Goal: Information Seeking & Learning: Learn about a topic

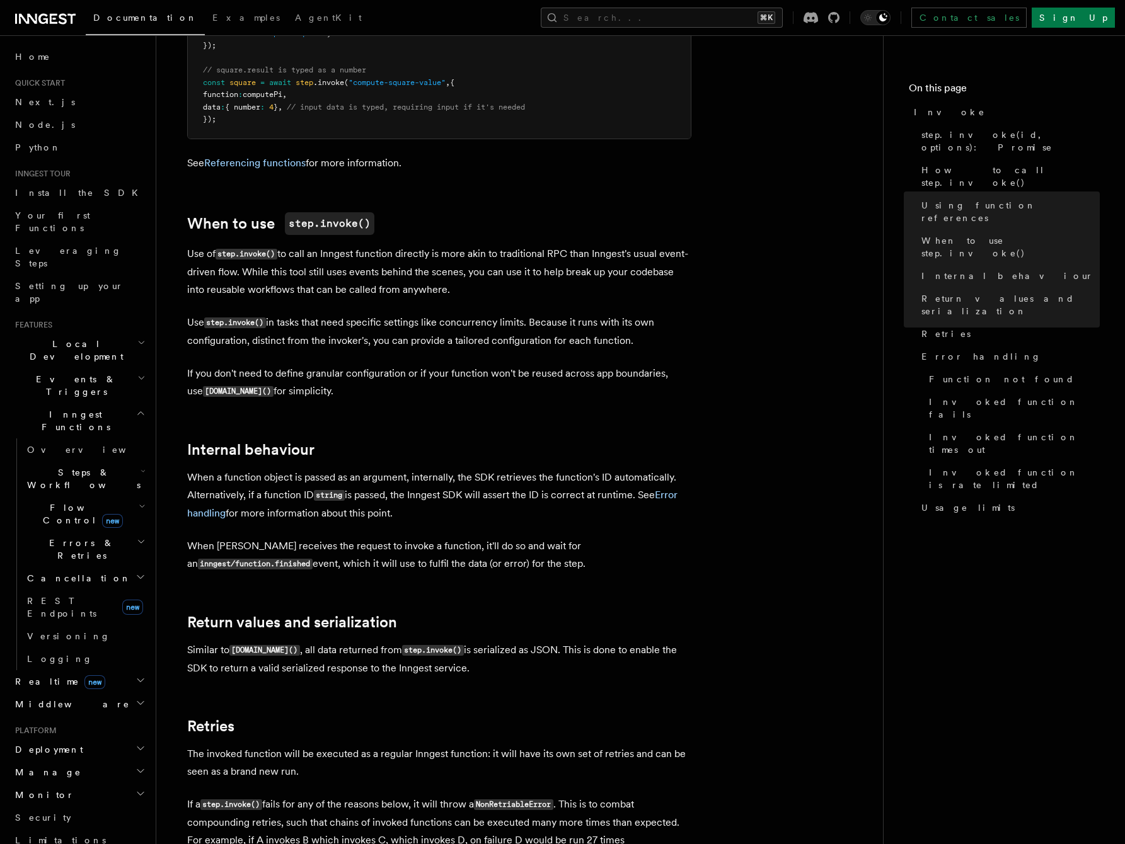
scroll to position [733, 0]
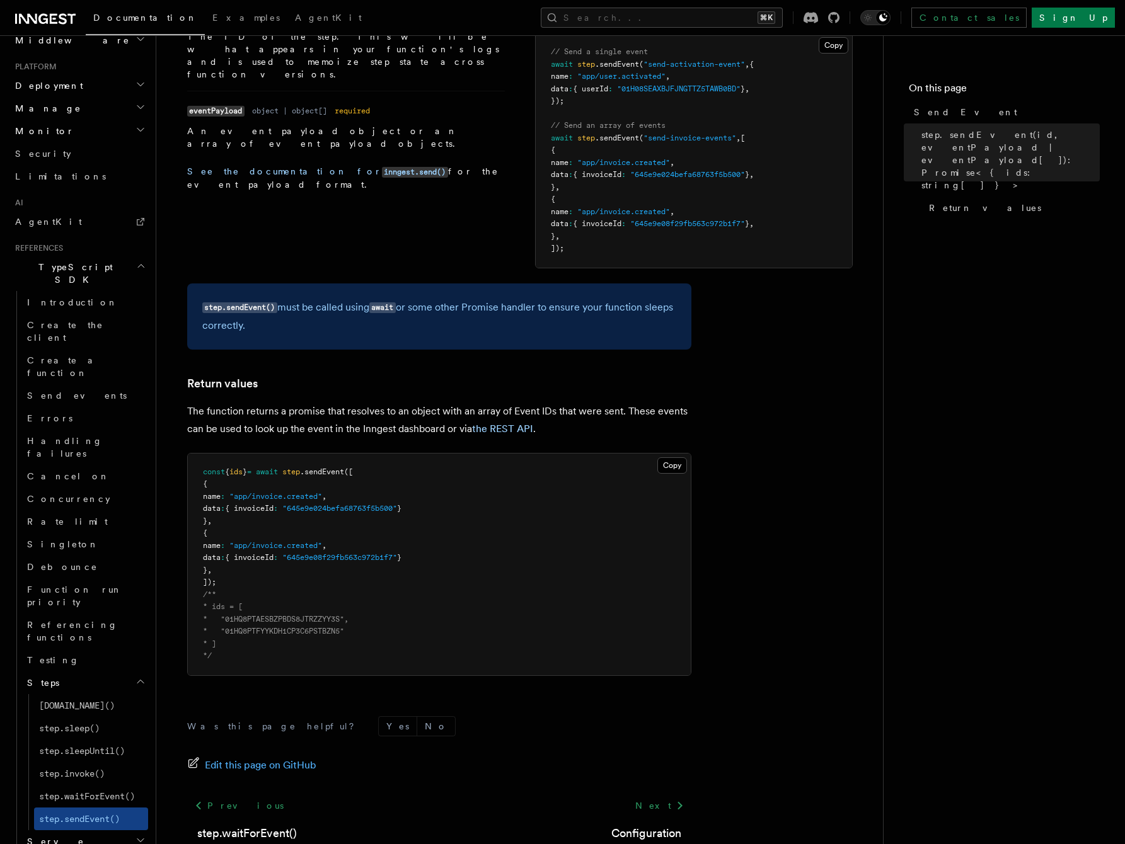
scroll to position [689, 0]
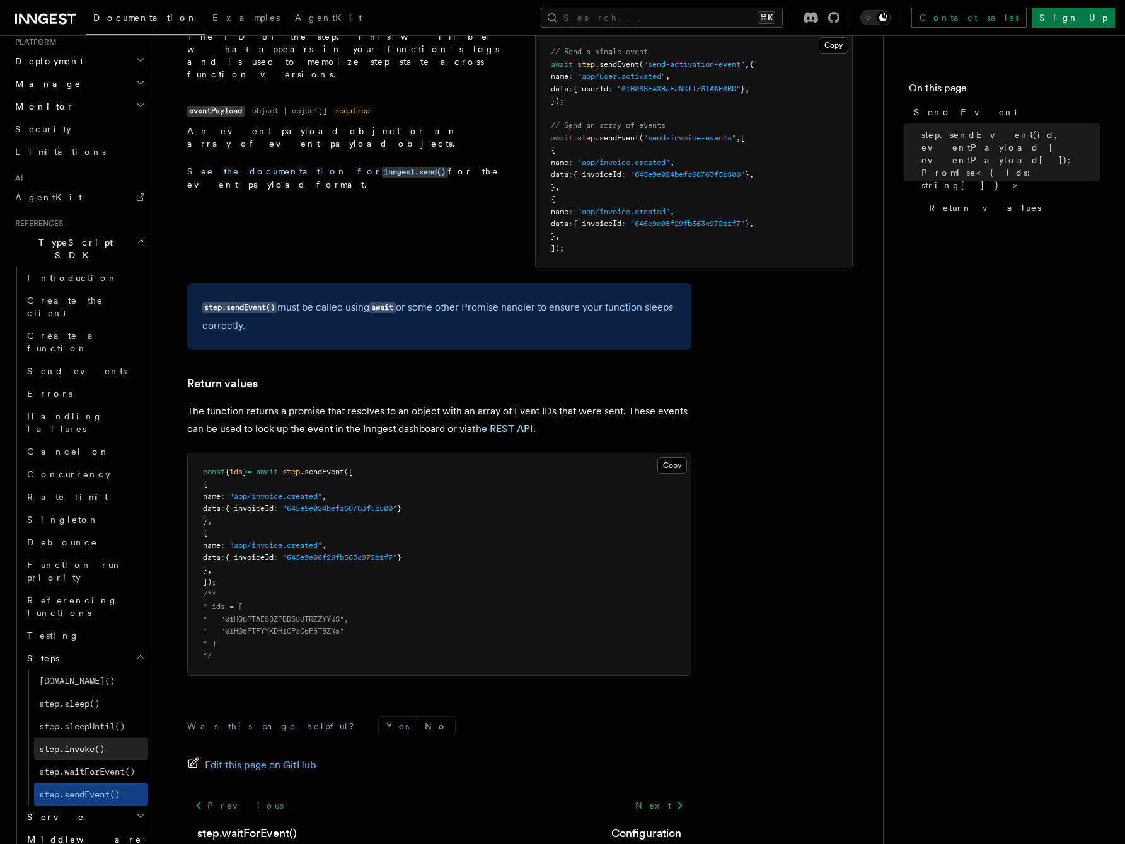
click at [72, 738] on link "step.invoke()" at bounding box center [91, 749] width 114 height 23
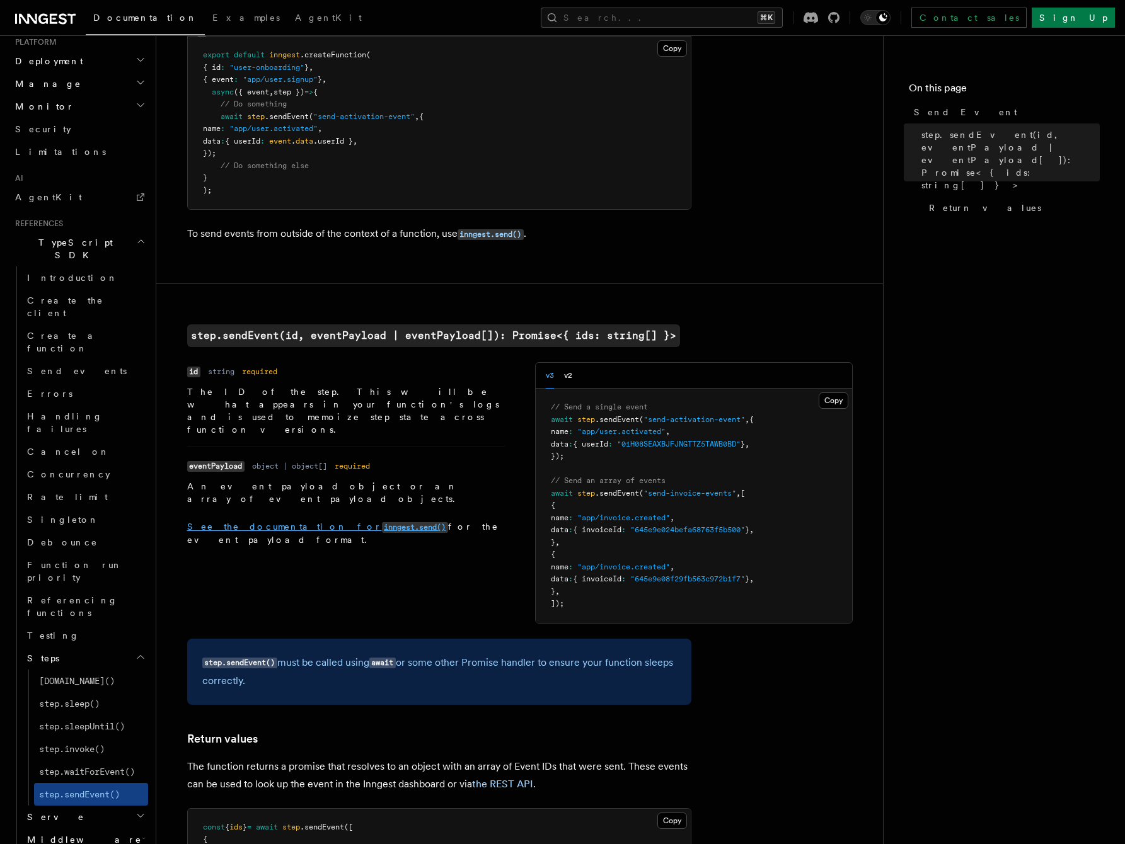
scroll to position [0, 0]
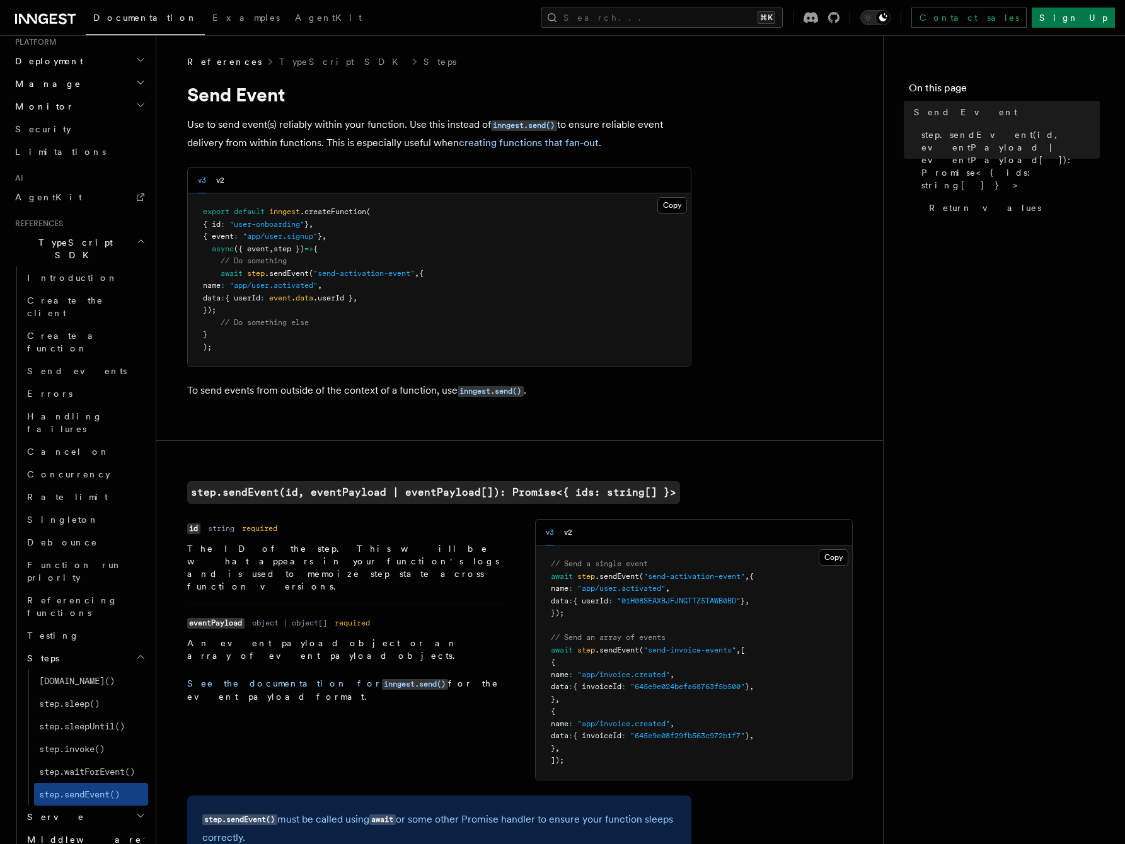
click at [90, 829] on h2 "Middleware" at bounding box center [85, 840] width 126 height 23
click at [63, 834] on span "Middleware" at bounding box center [82, 840] width 120 height 13
click at [60, 834] on span "Middleware" at bounding box center [82, 840] width 120 height 13
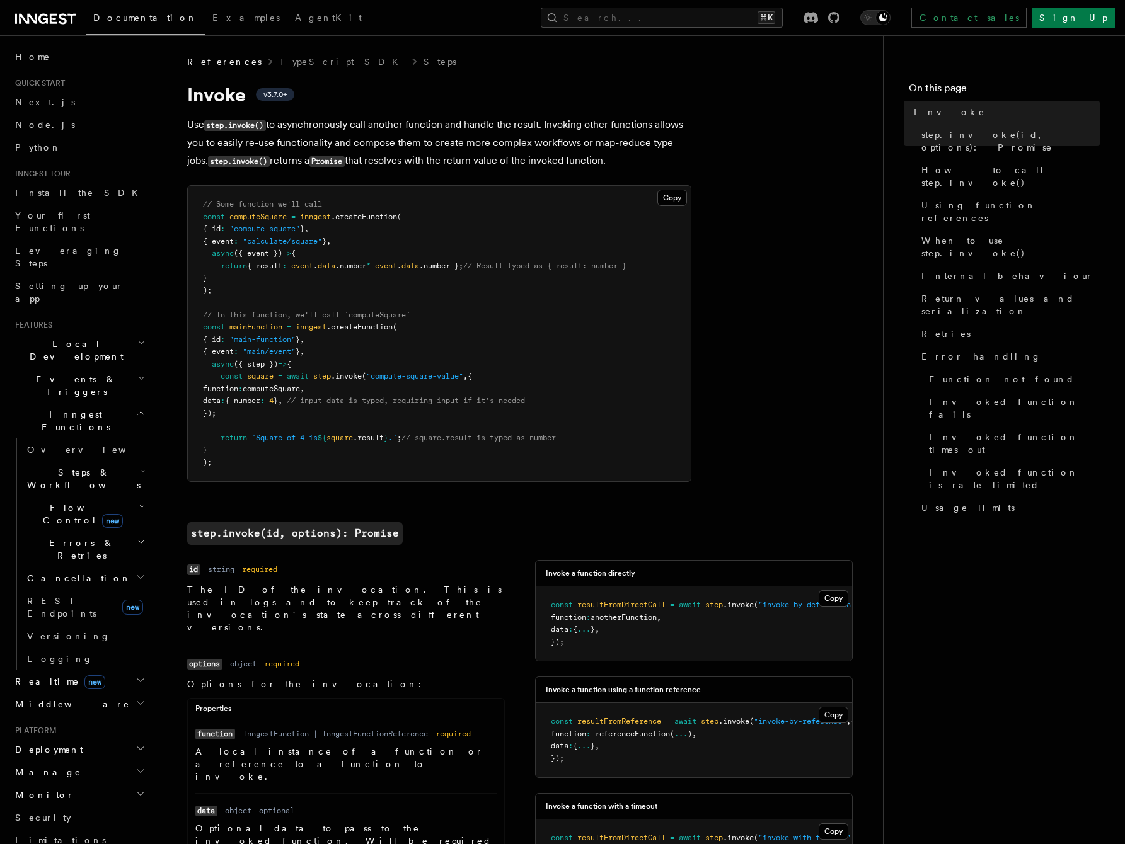
click at [434, 186] on pre "// Some function we'll call const computeSquare = inngest .createFunction ( { i…" at bounding box center [439, 334] width 503 height 296
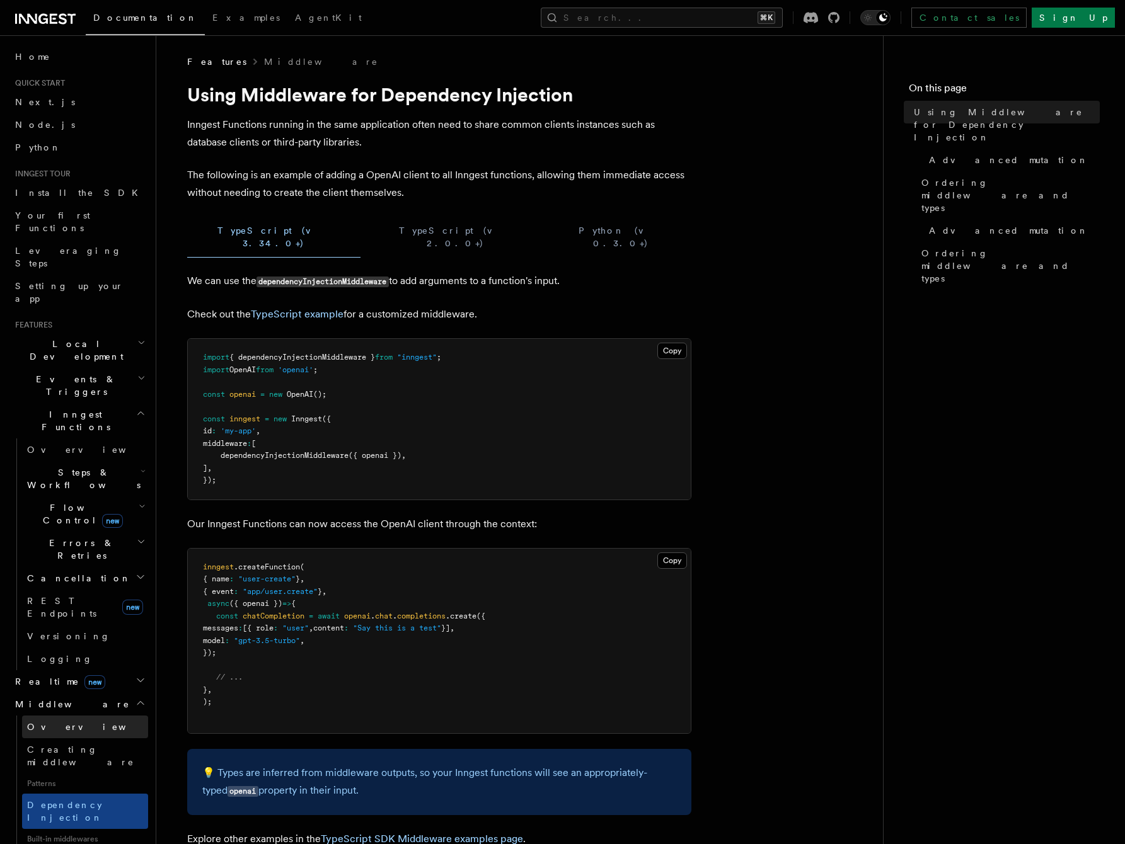
click at [42, 722] on span "Overview" at bounding box center [92, 727] width 130 height 10
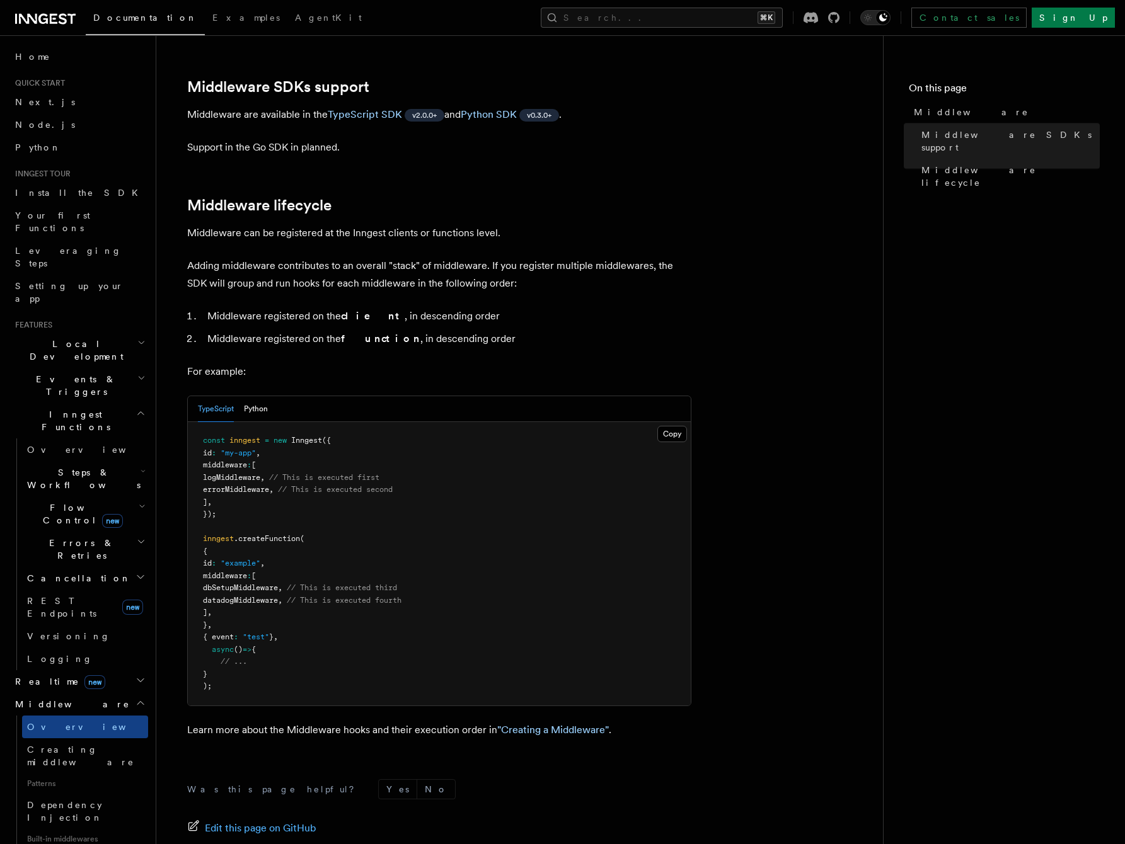
scroll to position [366, 0]
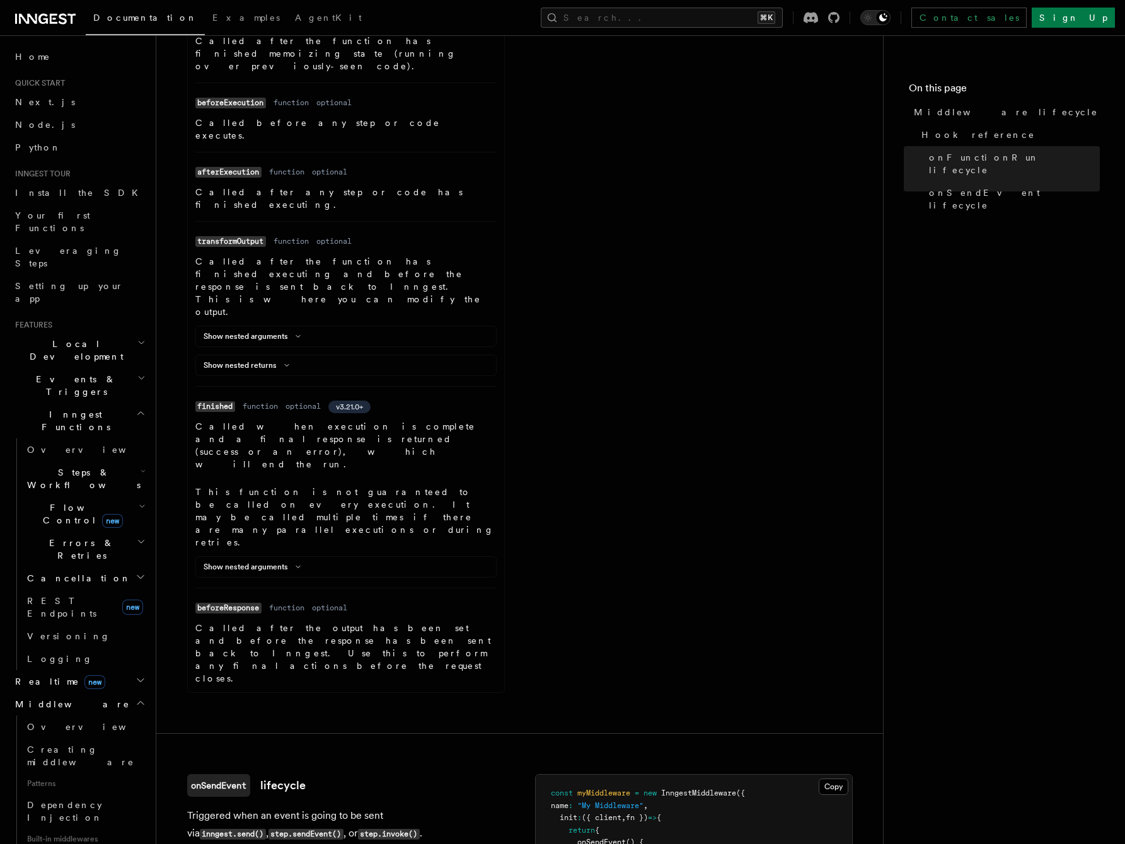
scroll to position [962, 0]
click at [139, 502] on icon "button" at bounding box center [142, 507] width 7 height 10
click at [82, 586] on span "Concurrency" at bounding box center [80, 591] width 83 height 10
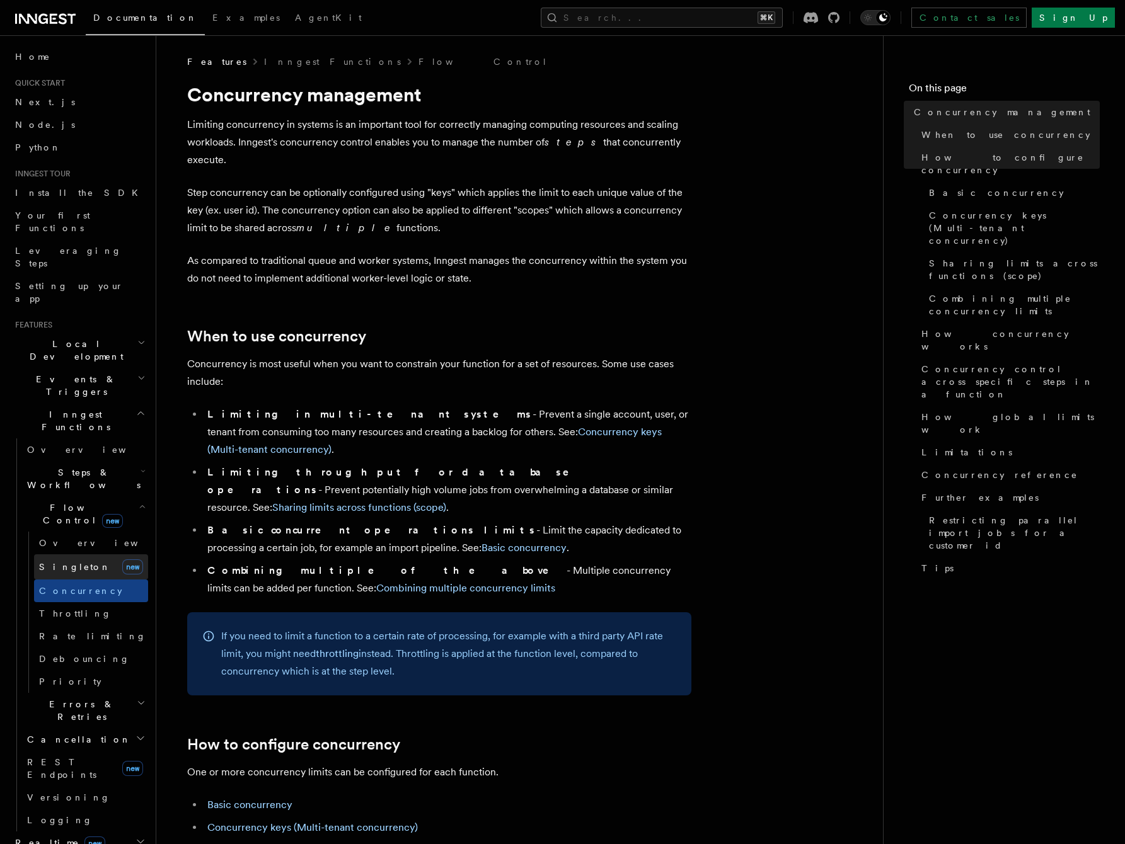
click at [69, 562] on span "Singleton" at bounding box center [75, 567] width 72 height 10
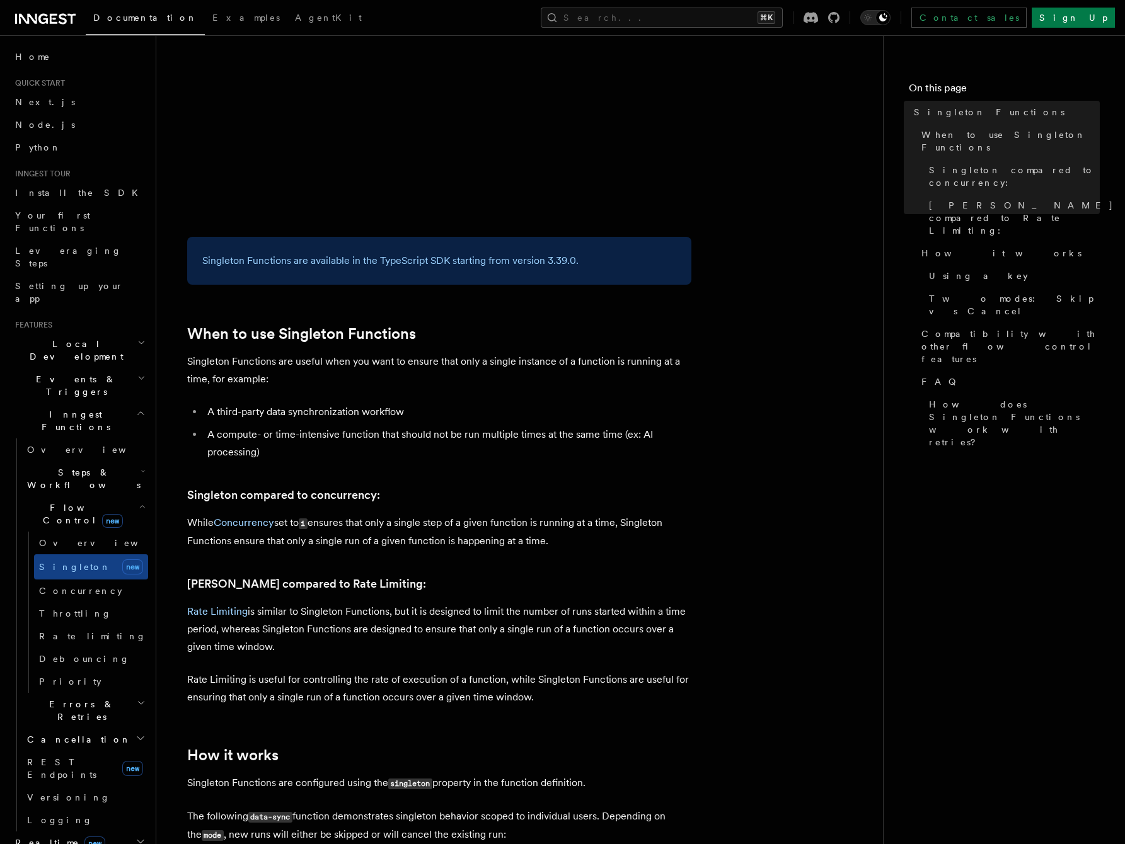
scroll to position [215, 0]
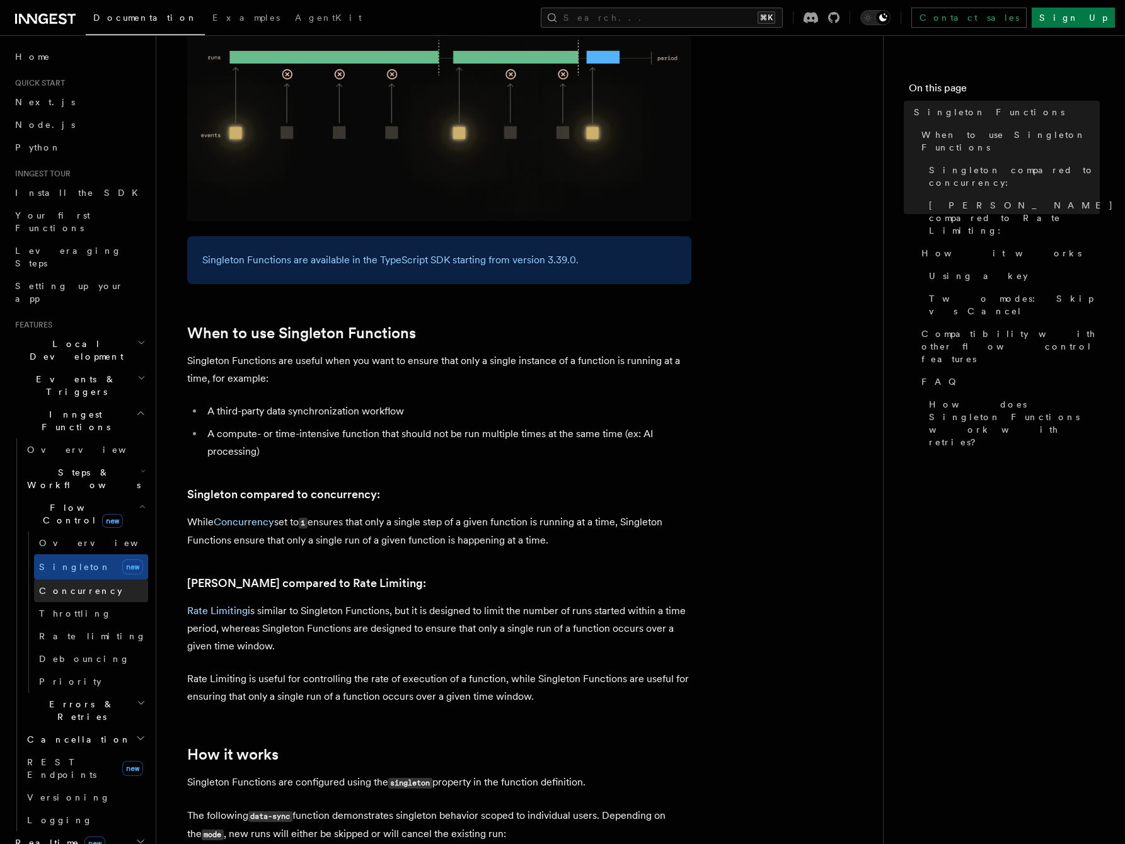
click at [72, 586] on span "Concurrency" at bounding box center [80, 591] width 83 height 10
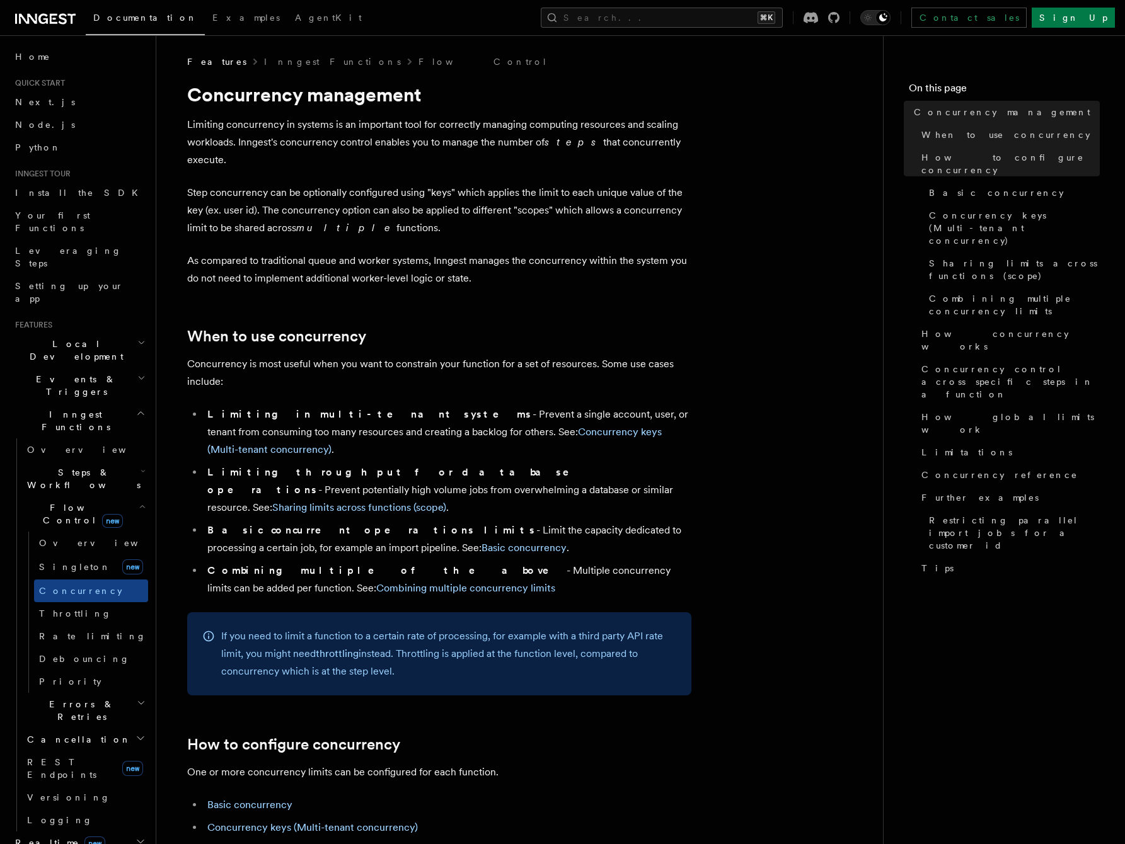
scroll to position [401, 0]
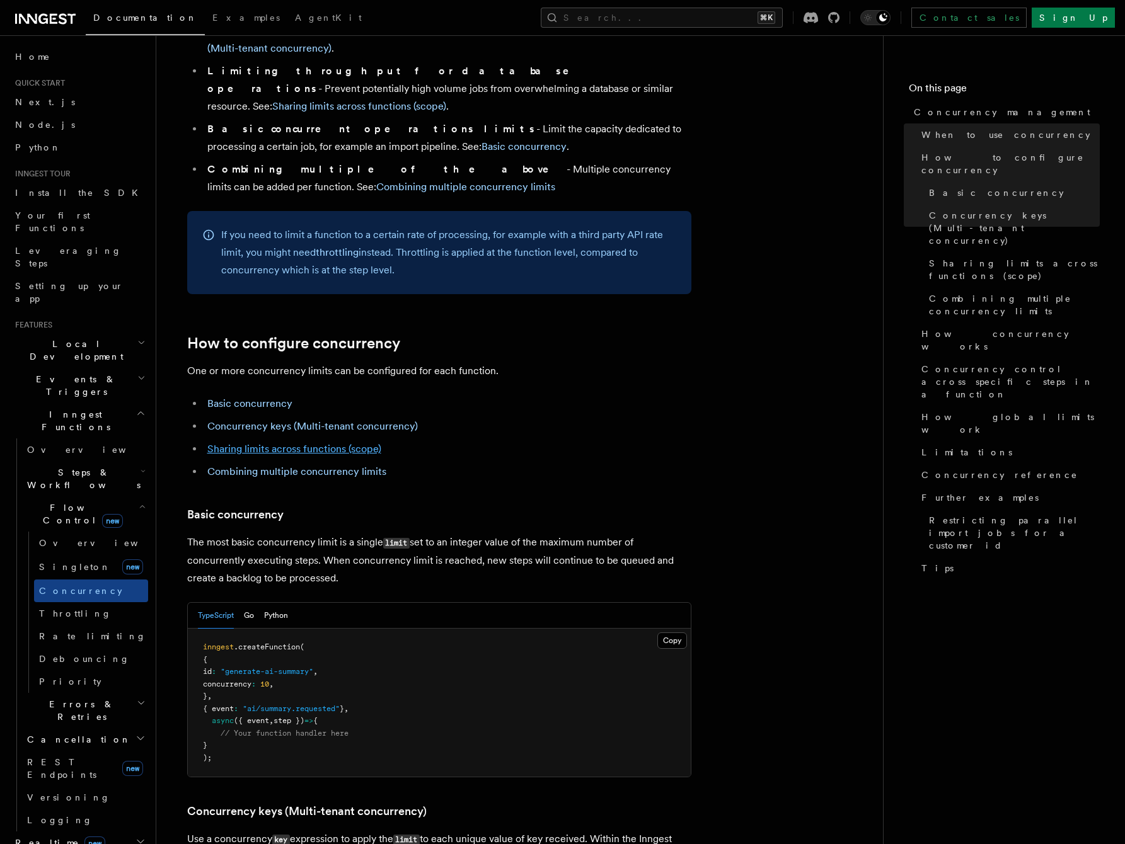
click at [293, 443] on link "Sharing limits across functions (scope)" at bounding box center [294, 449] width 174 height 12
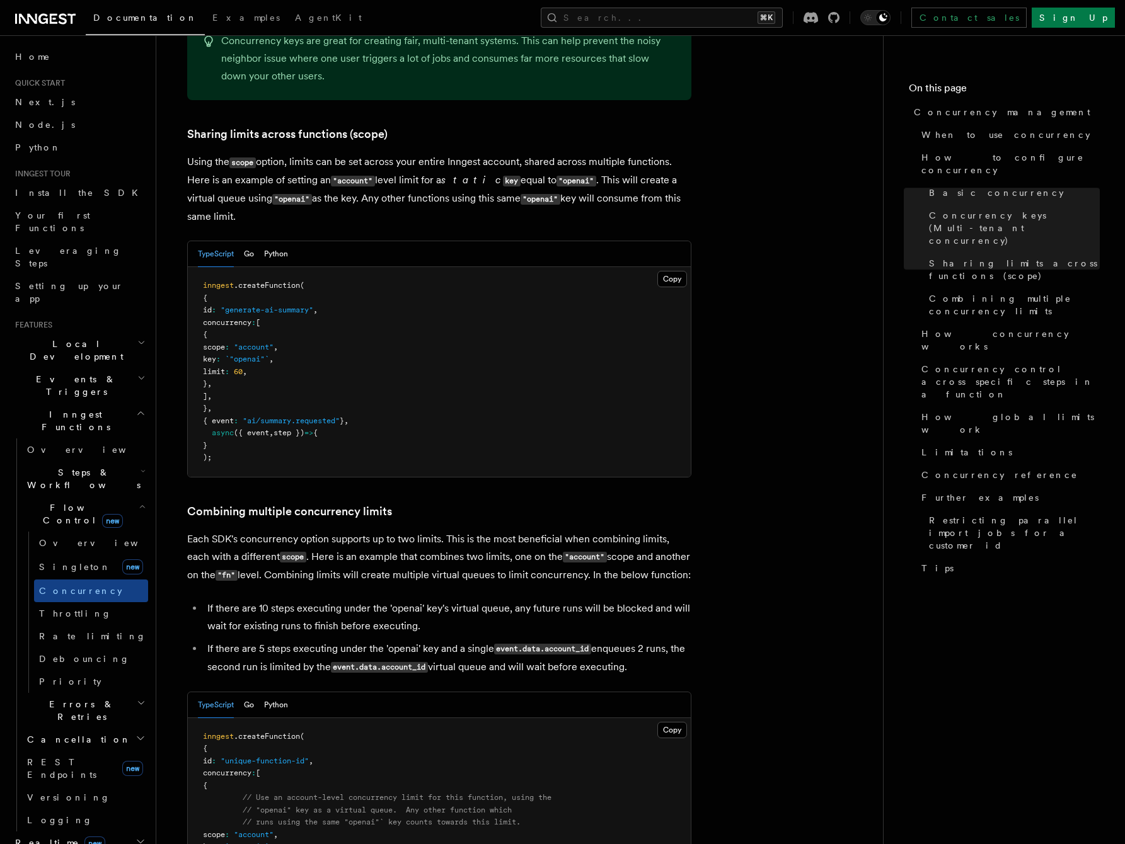
scroll to position [1517, 0]
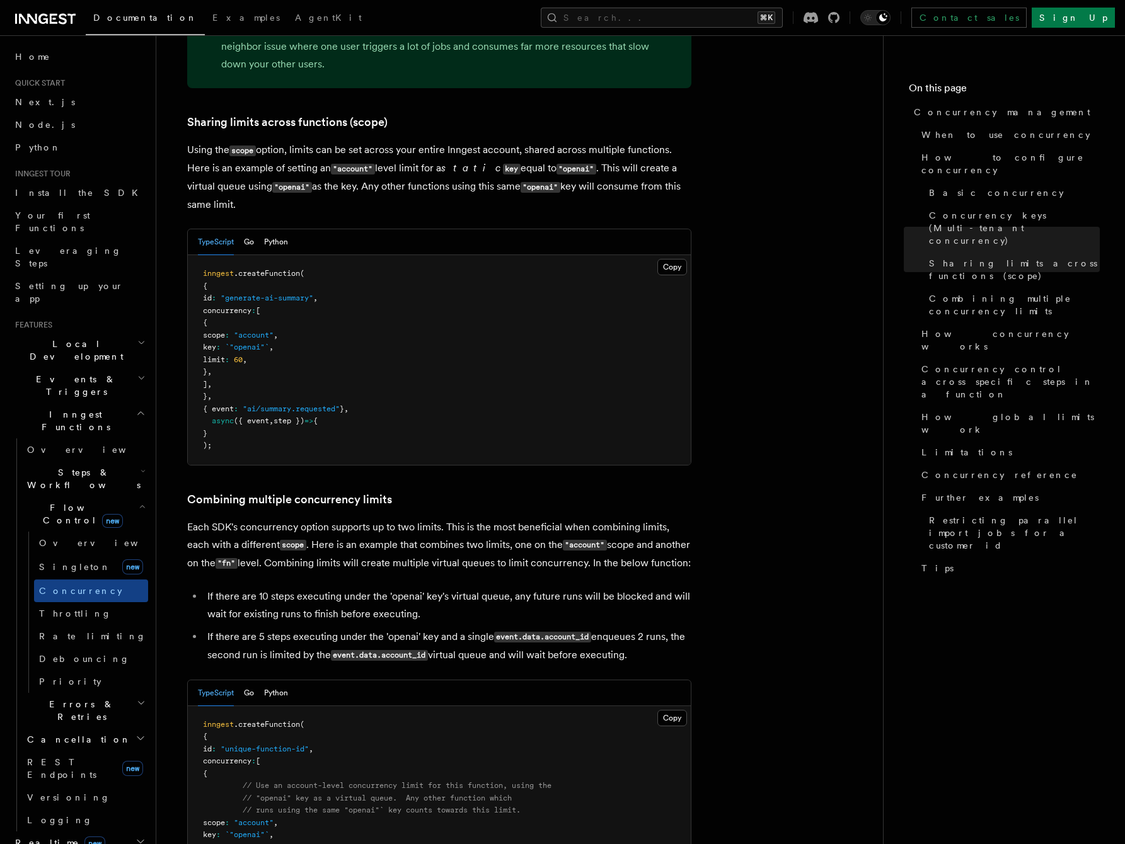
click at [470, 255] on pre "inngest .createFunction ( { id : "generate-ai-summary" , concurrency : [ { scop…" at bounding box center [439, 360] width 503 height 210
click at [545, 322] on pre "inngest .createFunction ( { id : "generate-ai-summary" , concurrency : [ { scop…" at bounding box center [439, 360] width 503 height 210
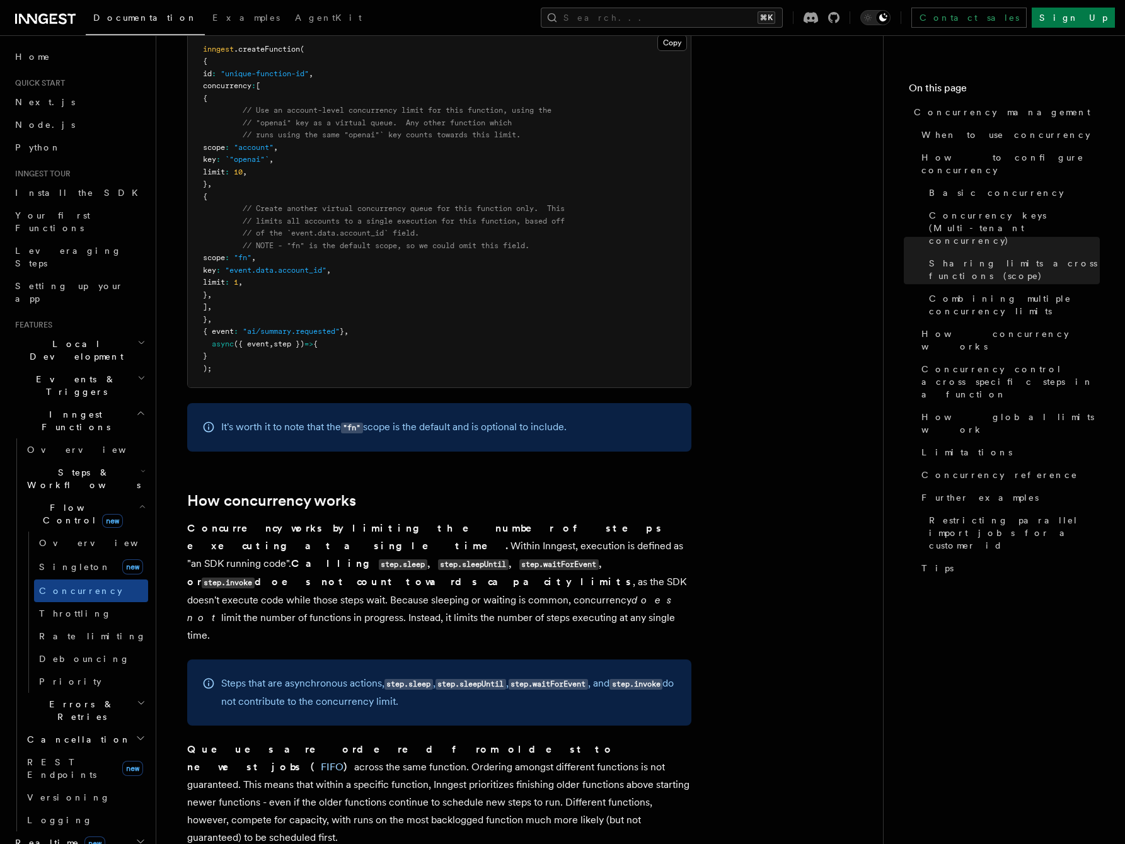
scroll to position [2309, 0]
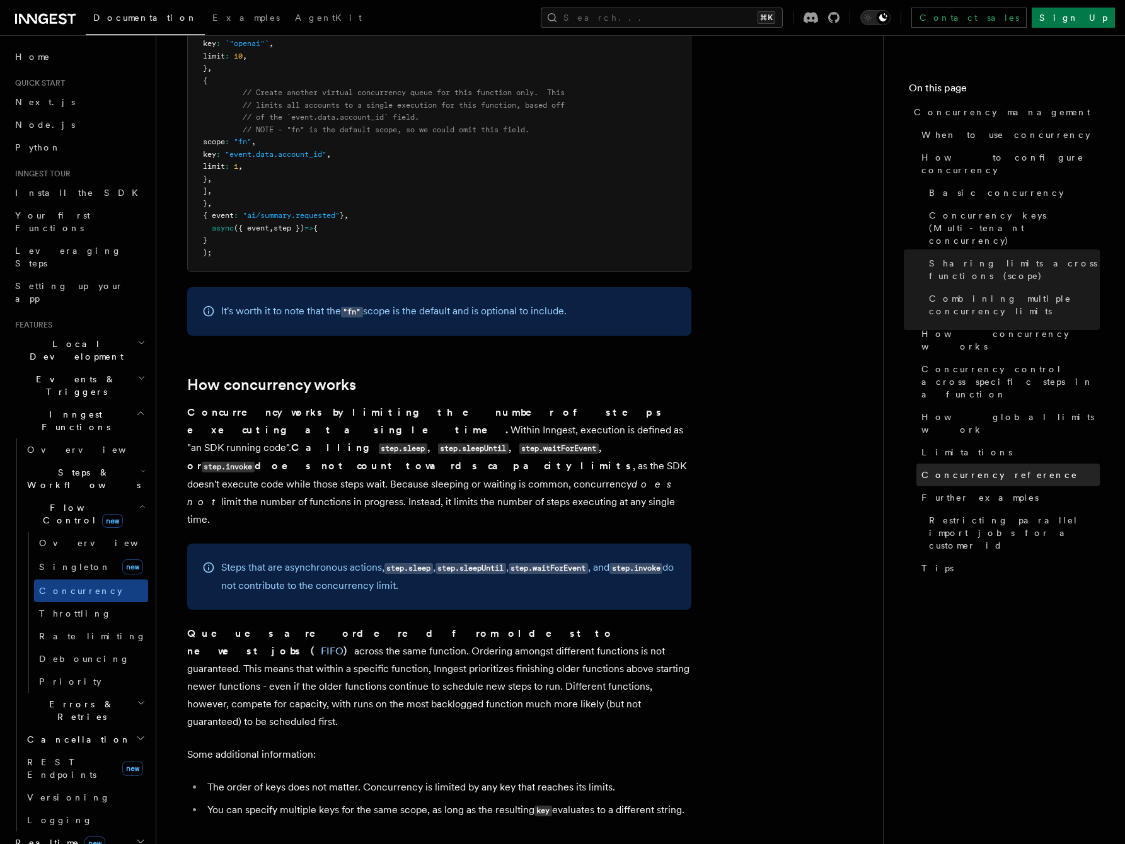
click at [1009, 469] on span "Concurrency reference" at bounding box center [999, 475] width 156 height 13
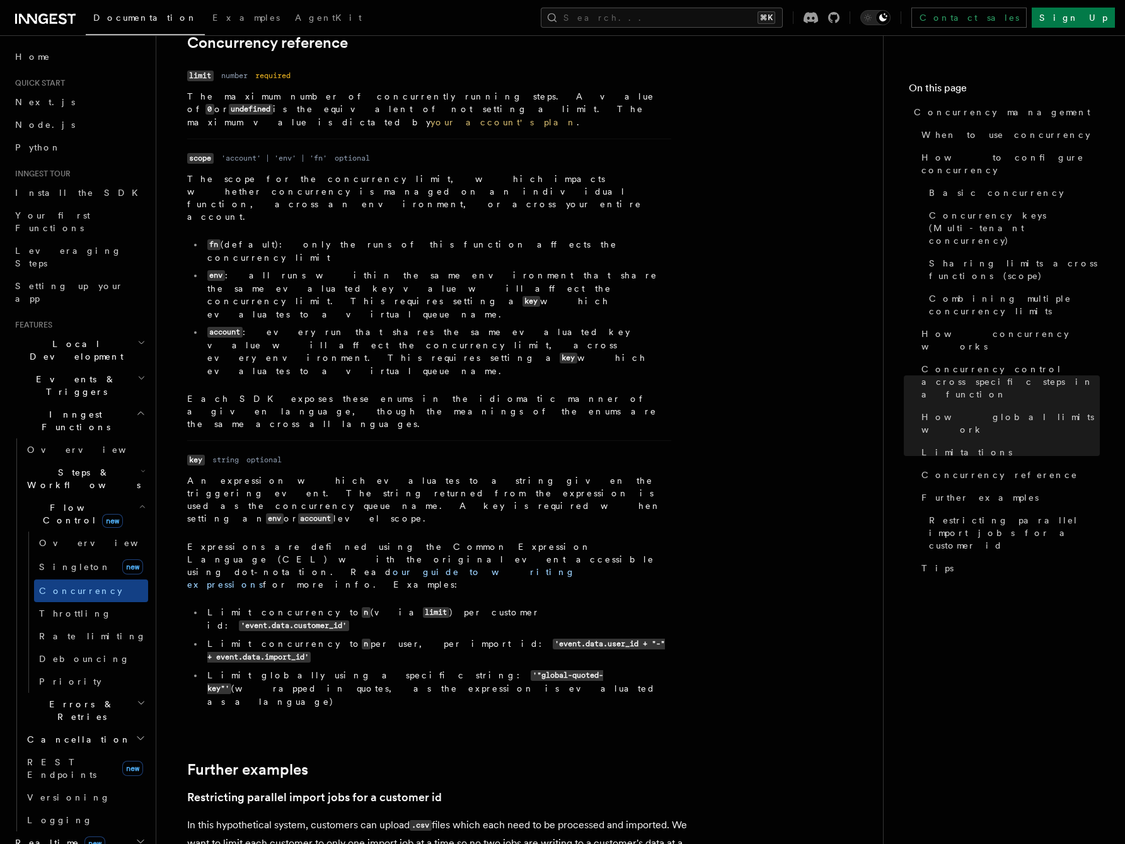
scroll to position [4378, 0]
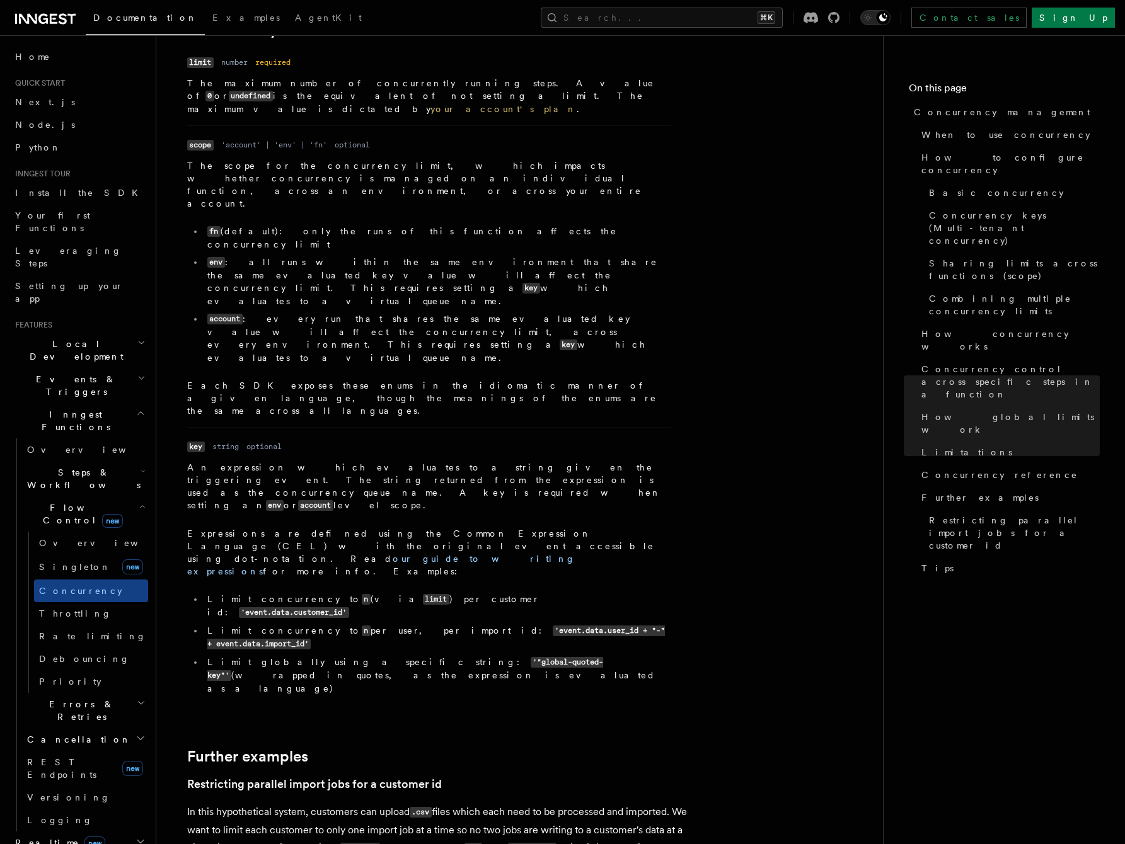
click at [423, 594] on code "limit" at bounding box center [436, 599] width 26 height 11
click at [324, 554] on link "our guide to writing expressions" at bounding box center [381, 565] width 388 height 23
drag, startPoint x: 447, startPoint y: 348, endPoint x: 353, endPoint y: 347, distance: 94.5
click at [353, 657] on code "'"global-quoted-key"'" at bounding box center [405, 669] width 396 height 24
copy code "'"global-quoted-key"'"
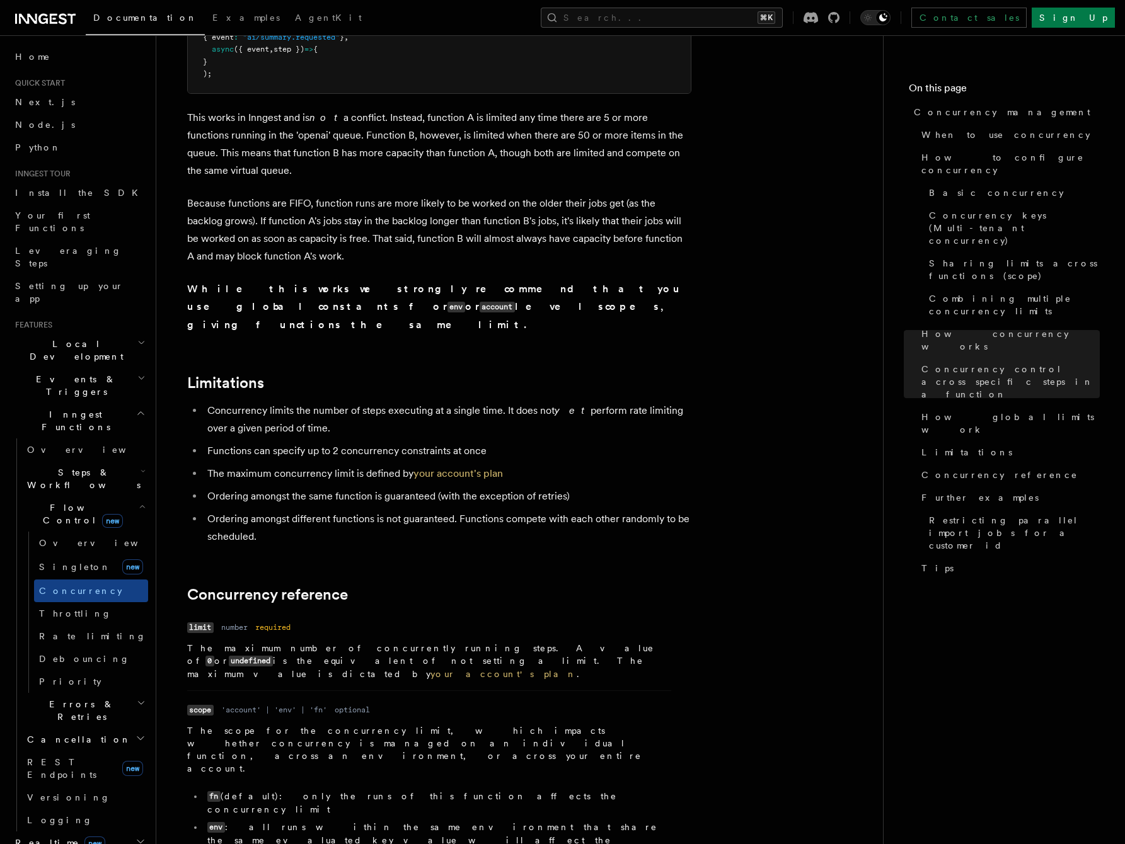
scroll to position [4516, 0]
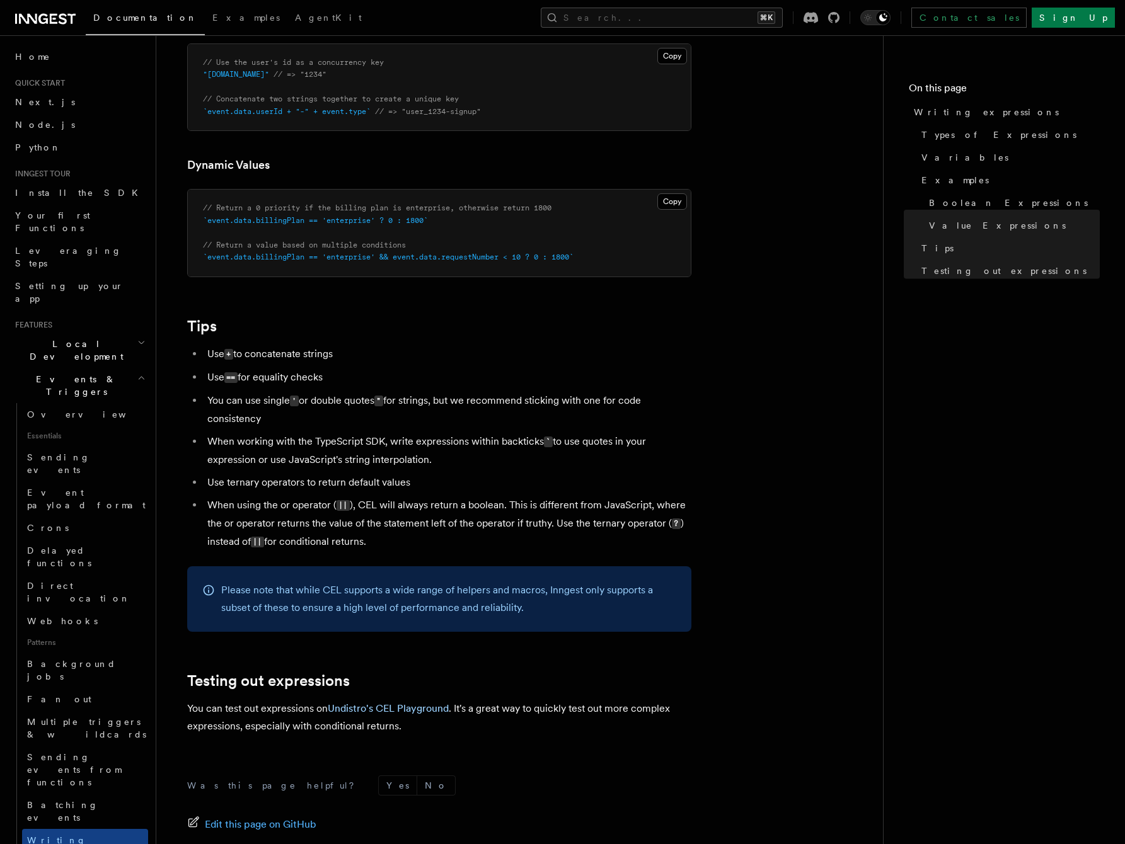
scroll to position [1036, 0]
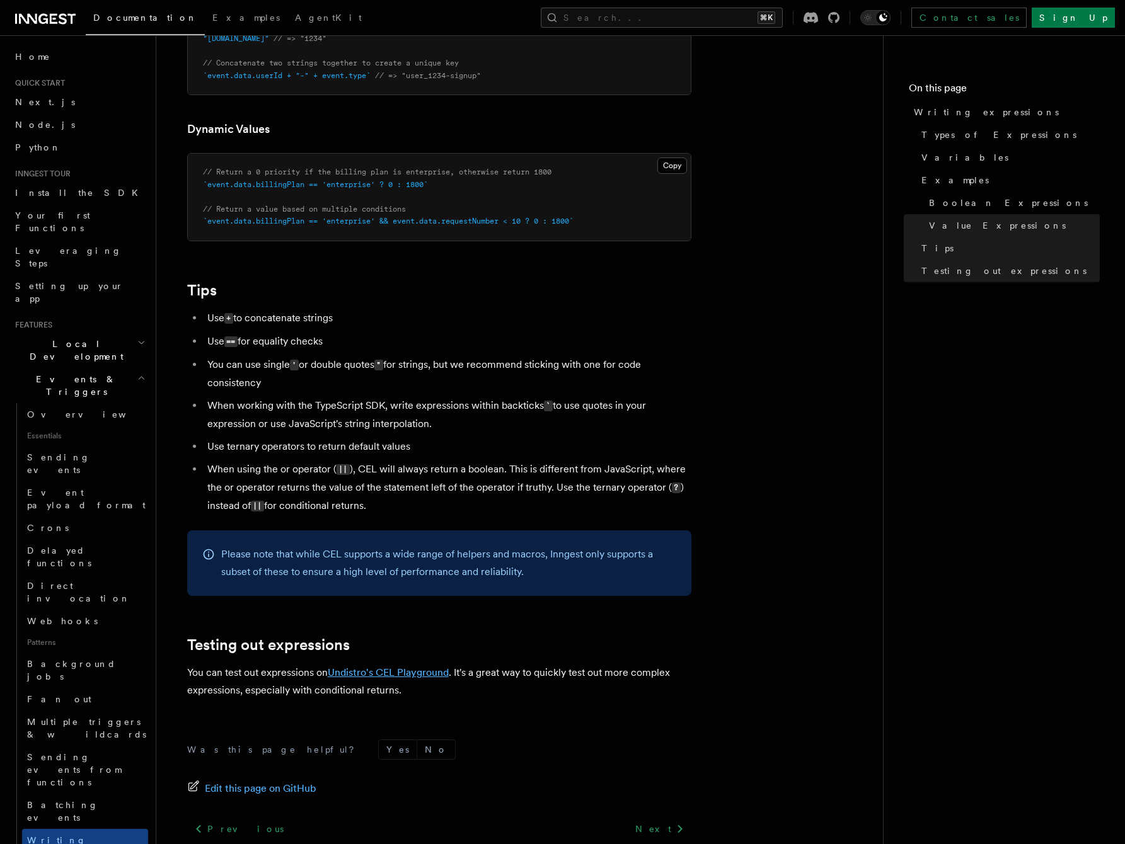
click at [365, 677] on link "Undistro's CEL Playground" at bounding box center [388, 673] width 121 height 12
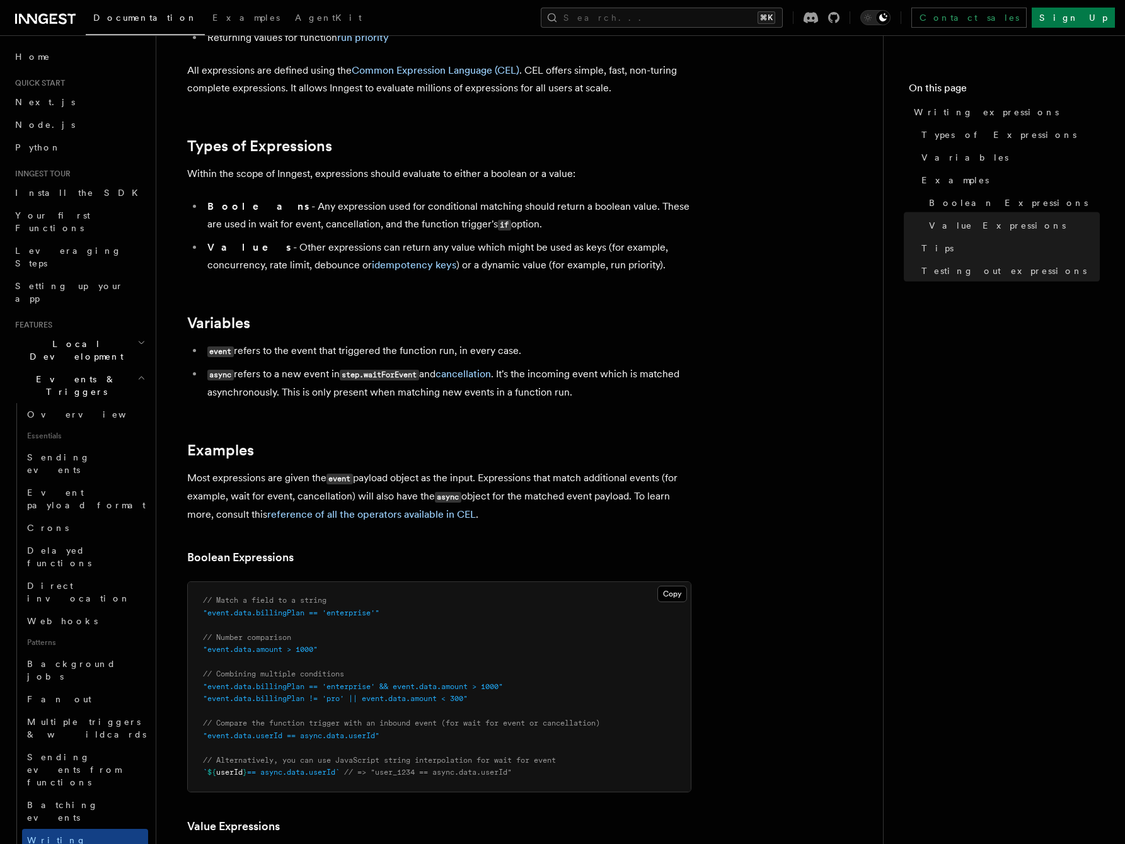
scroll to position [0, 0]
